Goal: Transaction & Acquisition: Download file/media

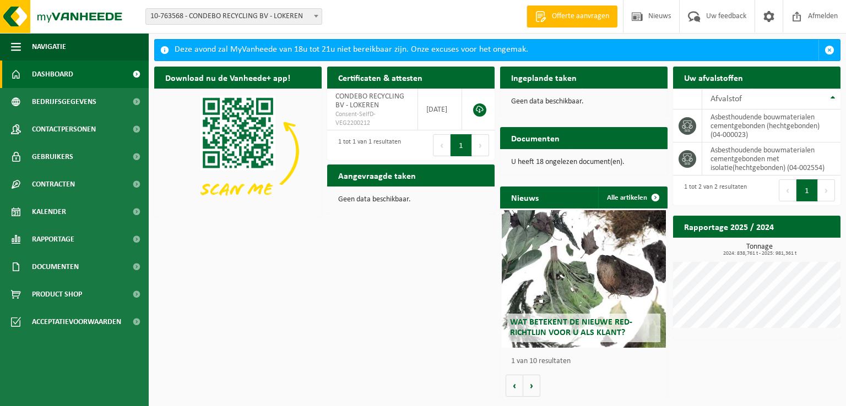
drag, startPoint x: 61, startPoint y: 264, endPoint x: 189, endPoint y: 287, distance: 130.4
click at [62, 264] on span "Documenten" at bounding box center [55, 267] width 47 height 28
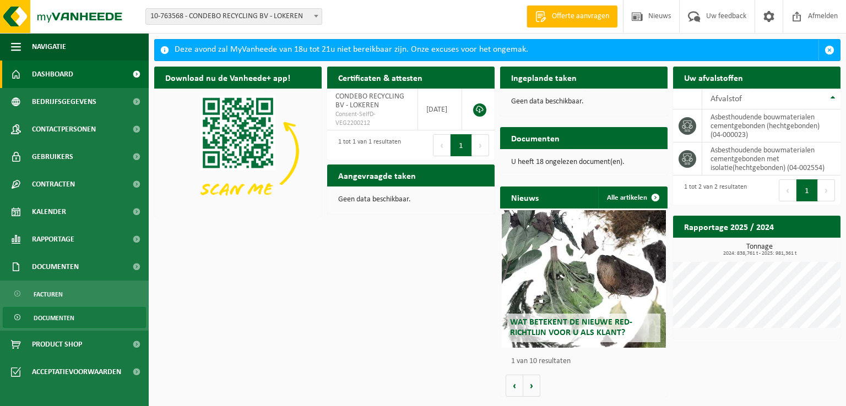
click at [55, 320] on span "Documenten" at bounding box center [54, 318] width 41 height 21
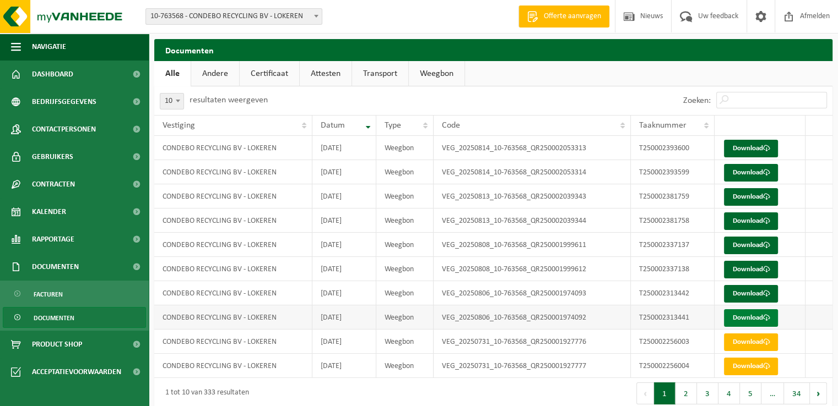
click at [742, 320] on link "Download" at bounding box center [751, 319] width 54 height 18
click at [748, 294] on link "Download" at bounding box center [751, 294] width 54 height 18
click at [742, 269] on link "Download" at bounding box center [751, 270] width 54 height 18
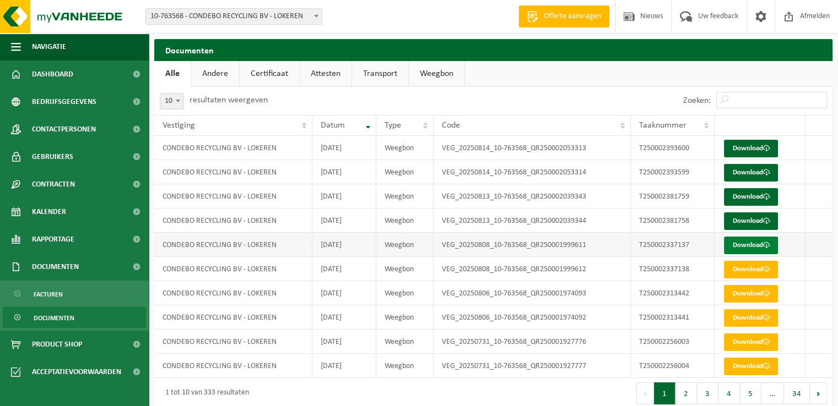
click at [765, 242] on span at bounding box center [765, 245] width 7 height 7
click at [560, 243] on td "VEG_20250808_10-763568_QR250001999611" at bounding box center [531, 245] width 197 height 24
click at [743, 245] on link "Download" at bounding box center [751, 246] width 54 height 18
click at [748, 219] on link "Download" at bounding box center [751, 222] width 54 height 18
click at [744, 198] on link "Download" at bounding box center [751, 197] width 54 height 18
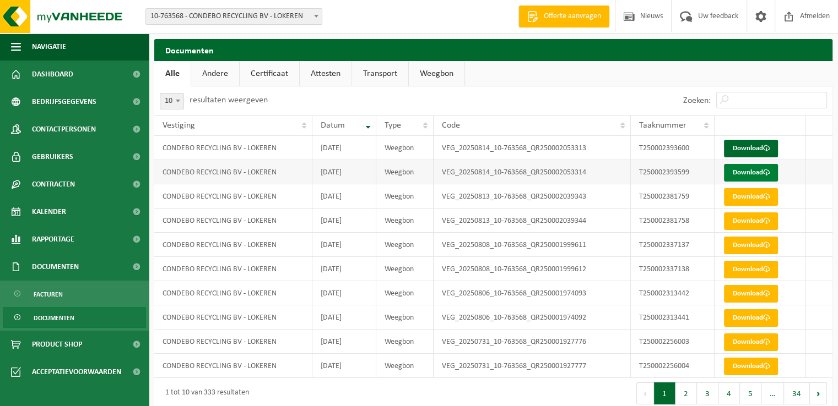
click at [751, 172] on link "Download" at bounding box center [751, 173] width 54 height 18
click at [750, 146] on link "Download" at bounding box center [751, 149] width 54 height 18
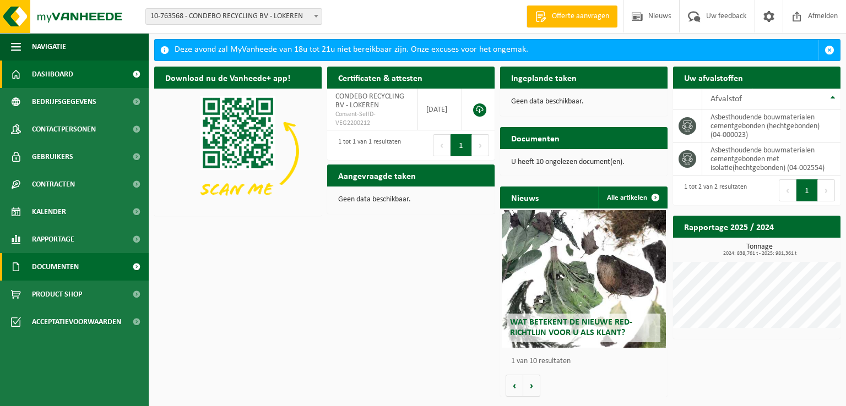
drag, startPoint x: 59, startPoint y: 268, endPoint x: 120, endPoint y: 274, distance: 60.9
click at [61, 268] on span "Documenten" at bounding box center [55, 267] width 47 height 28
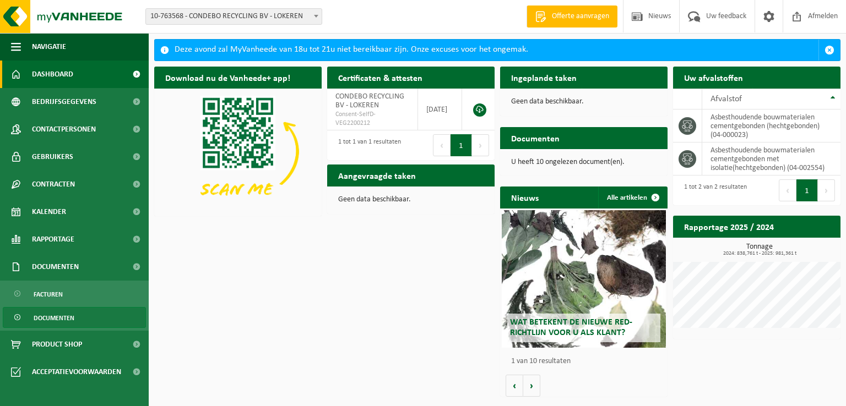
click at [59, 316] on span "Documenten" at bounding box center [54, 318] width 41 height 21
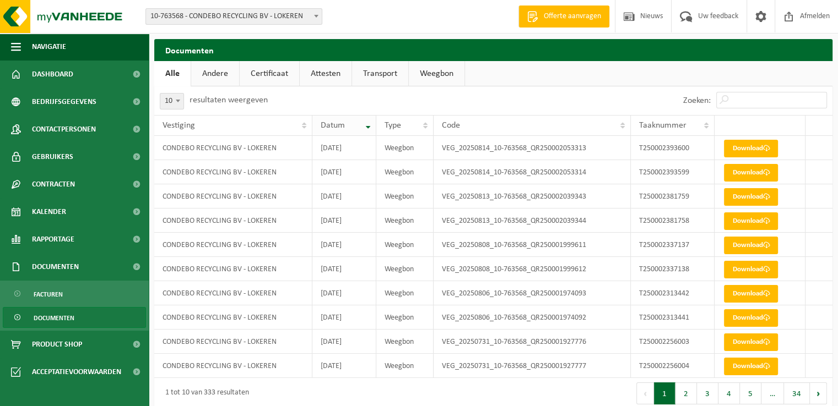
click at [353, 126] on div "Datum" at bounding box center [342, 125] width 42 height 9
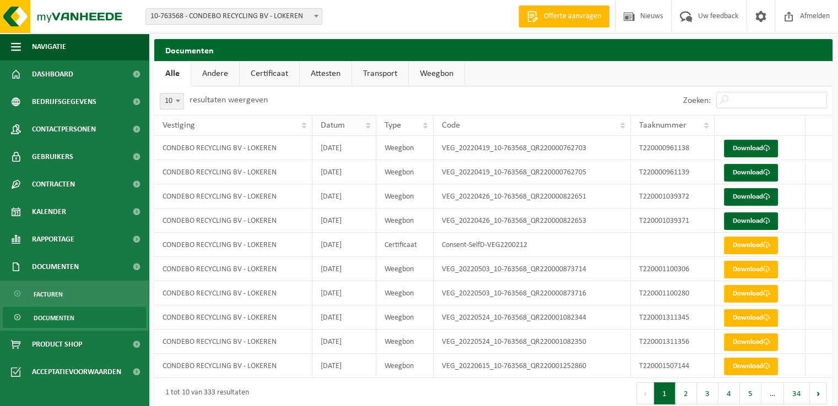
click at [354, 127] on div "Datum" at bounding box center [342, 125] width 42 height 9
click at [342, 126] on span "Datum" at bounding box center [333, 125] width 24 height 9
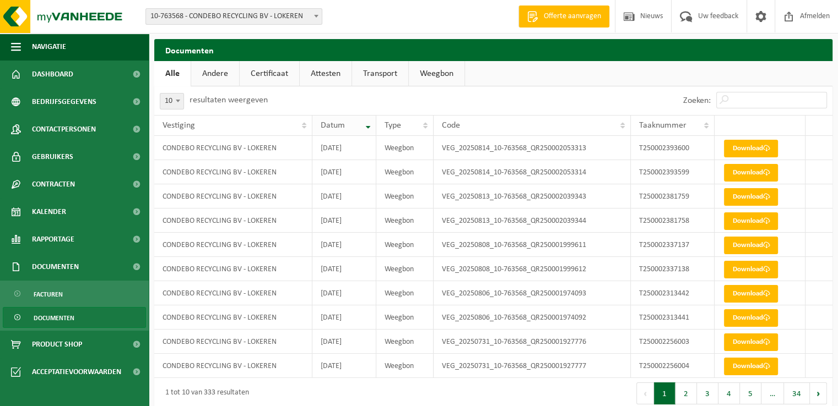
click at [367, 126] on th "Datum" at bounding box center [344, 125] width 64 height 21
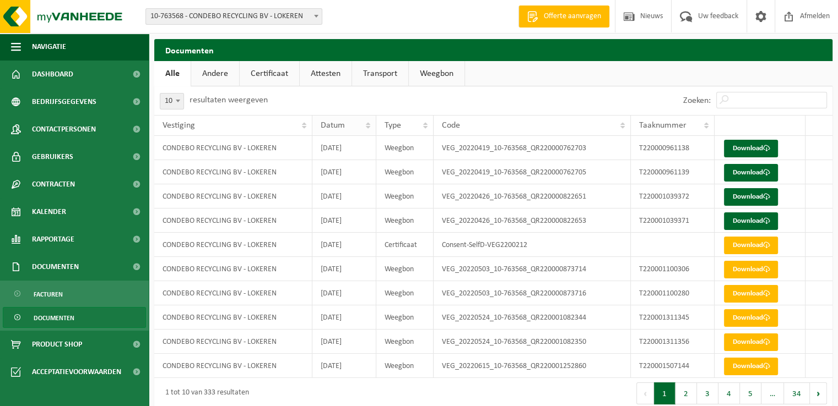
click at [366, 127] on th "Datum" at bounding box center [344, 125] width 64 height 21
click at [368, 127] on th "Datum" at bounding box center [344, 125] width 64 height 21
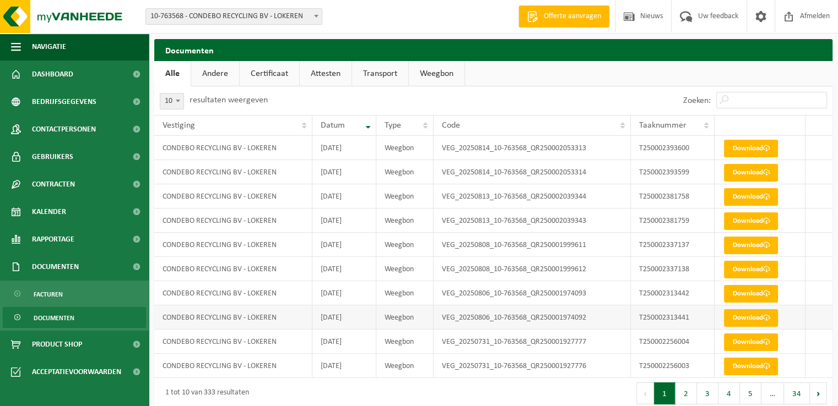
scroll to position [13, 0]
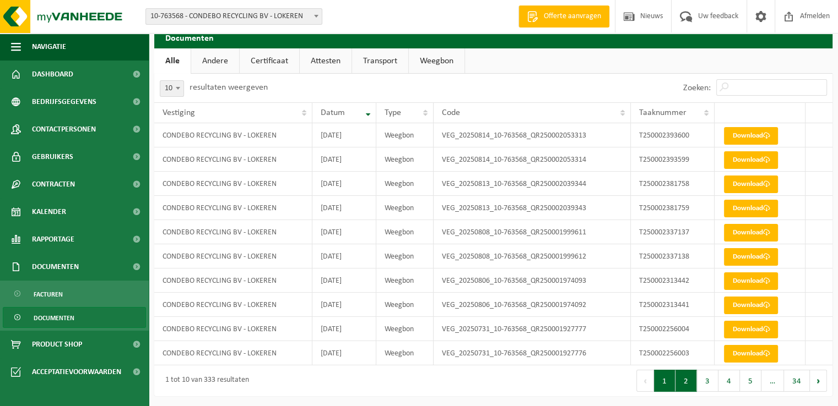
click at [691, 380] on button "2" at bounding box center [685, 381] width 21 height 22
click at [728, 378] on button "4" at bounding box center [728, 381] width 21 height 22
click at [761, 383] on span "…" at bounding box center [772, 381] width 23 height 22
click at [753, 382] on button "5" at bounding box center [750, 381] width 21 height 22
click at [753, 380] on button "6" at bounding box center [750, 381] width 21 height 22
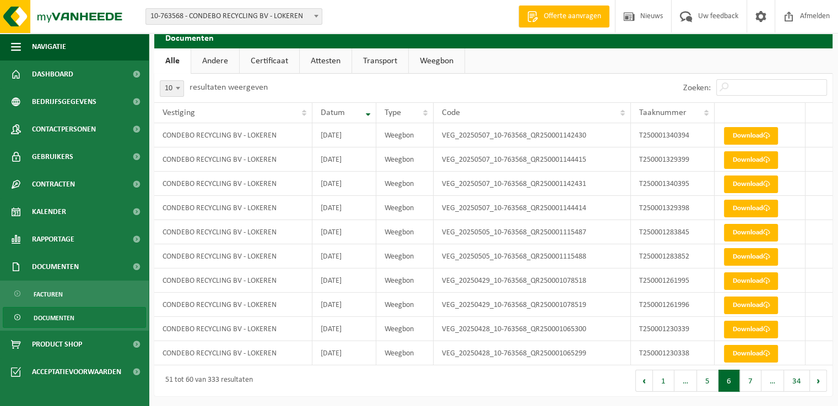
click at [753, 380] on button "7" at bounding box center [750, 381] width 21 height 22
click at [753, 380] on button "8" at bounding box center [750, 381] width 21 height 22
click at [745, 381] on button "9" at bounding box center [750, 381] width 21 height 22
click at [744, 207] on link "Download" at bounding box center [751, 209] width 54 height 18
click at [747, 183] on link "Download" at bounding box center [751, 185] width 54 height 18
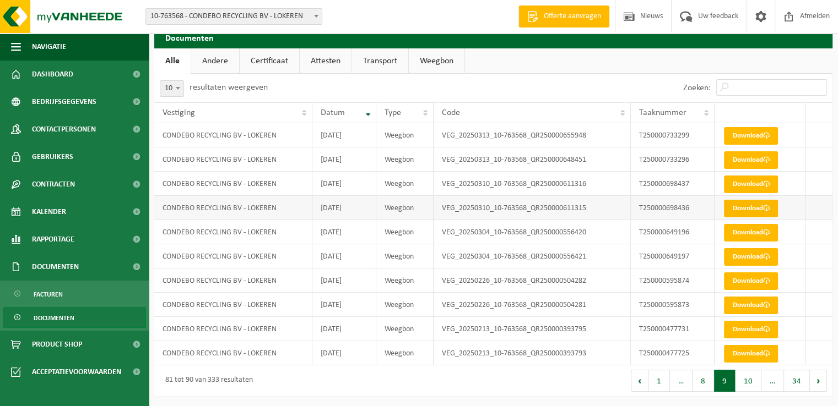
click at [747, 209] on link "Download" at bounding box center [751, 209] width 54 height 18
click at [748, 186] on link "Download" at bounding box center [751, 185] width 54 height 18
